Goal: Browse casually

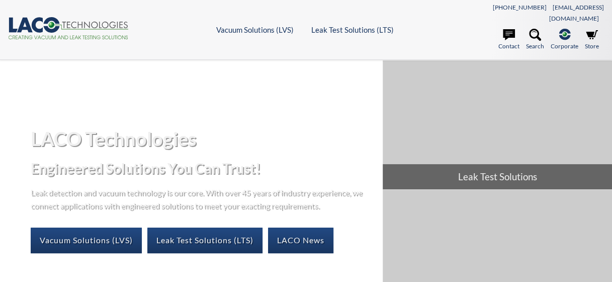
select select "Widget de traduction"
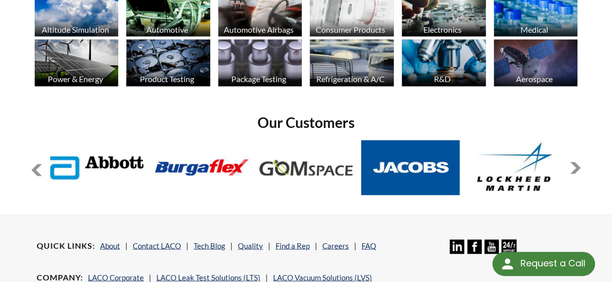
scroll to position [701, 0]
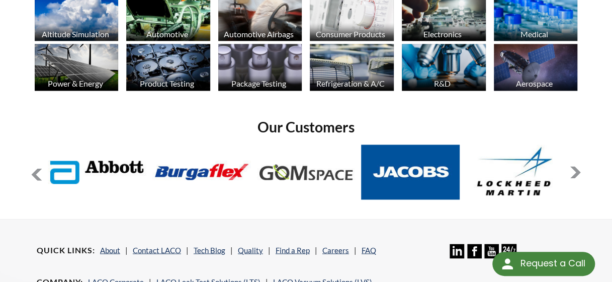
click at [576, 166] on button at bounding box center [575, 172] width 12 height 12
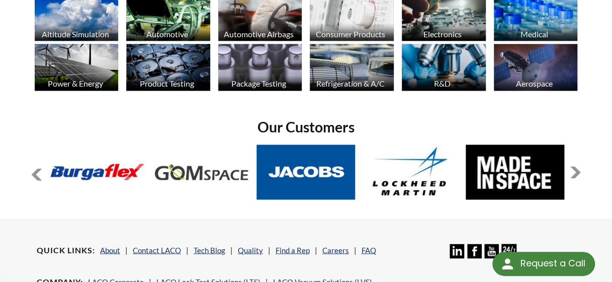
click at [576, 166] on button at bounding box center [575, 172] width 12 height 12
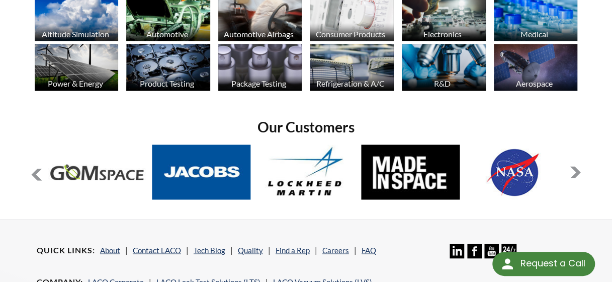
click at [576, 166] on button at bounding box center [575, 172] width 12 height 12
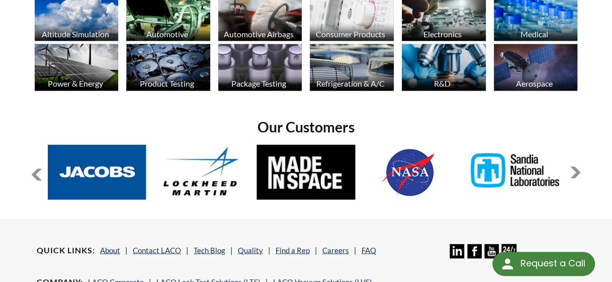
click at [576, 166] on button at bounding box center [575, 172] width 12 height 12
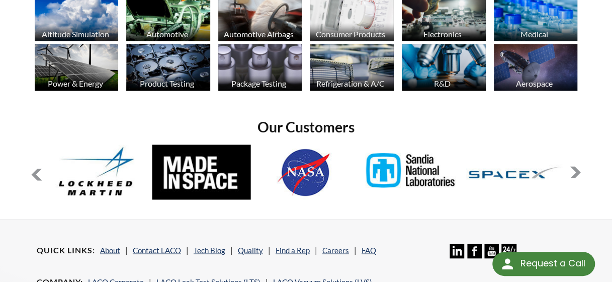
click at [576, 166] on button at bounding box center [575, 172] width 12 height 12
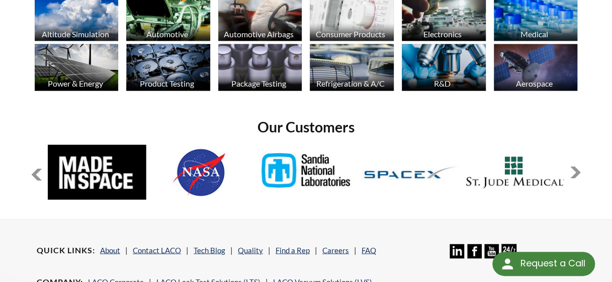
click at [576, 166] on button at bounding box center [575, 172] width 12 height 12
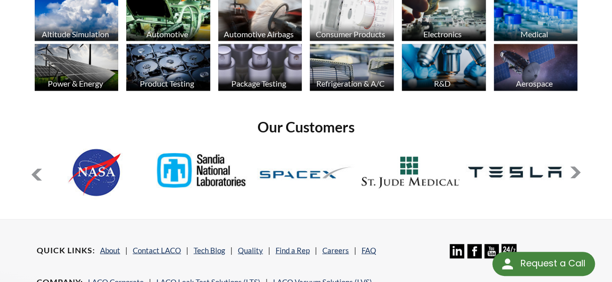
click at [576, 166] on button at bounding box center [575, 172] width 12 height 12
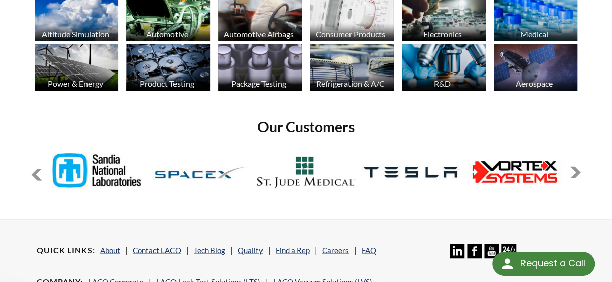
click at [576, 166] on button at bounding box center [575, 172] width 12 height 12
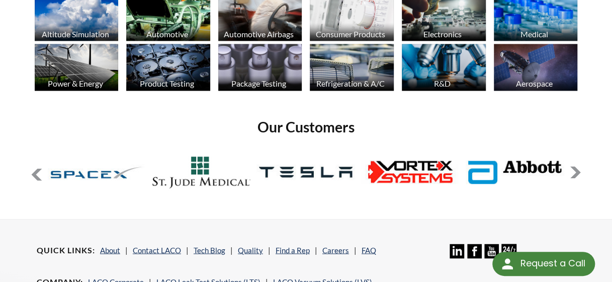
click at [576, 166] on button at bounding box center [575, 172] width 12 height 12
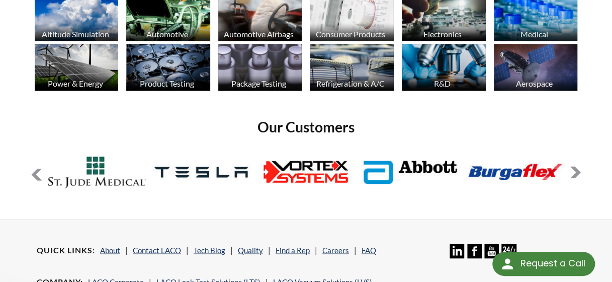
click at [576, 166] on button at bounding box center [575, 172] width 12 height 12
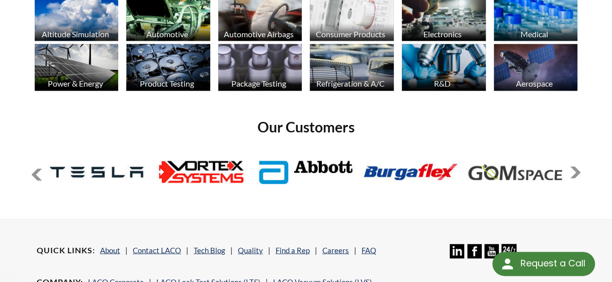
click at [576, 166] on button at bounding box center [575, 172] width 12 height 12
